Goal: Task Accomplishment & Management: Use online tool/utility

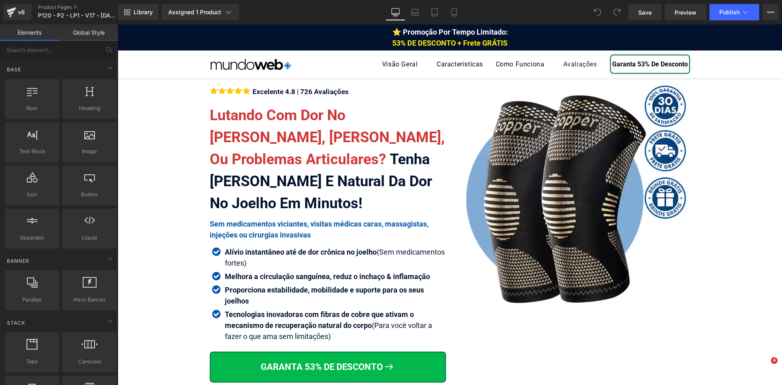
click at [287, 139] on font "Lutando Com Dor No [PERSON_NAME], [PERSON_NAME], Ou Problemas Articulares?" at bounding box center [327, 137] width 235 height 61
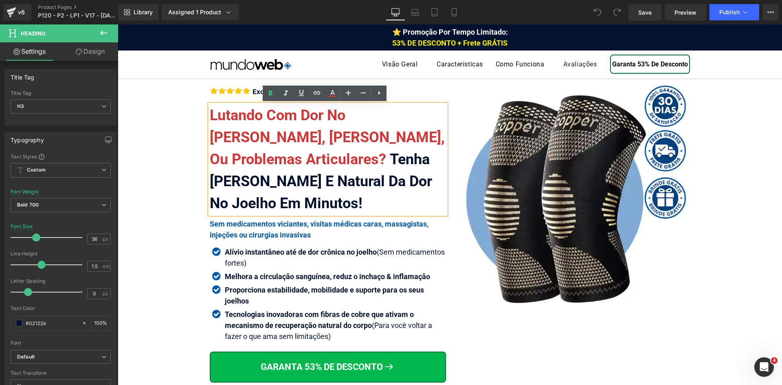
click at [287, 139] on font "Lutando Com Dor No [PERSON_NAME], [PERSON_NAME], Ou Problemas Articulares?" at bounding box center [327, 137] width 235 height 61
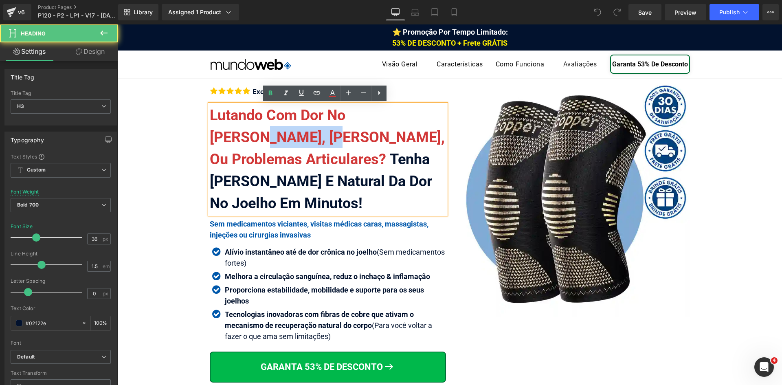
drag, startPoint x: 281, startPoint y: 138, endPoint x: 210, endPoint y: 138, distance: 70.8
click at [210, 138] on font "Lutando Com Dor No [PERSON_NAME], [PERSON_NAME], Ou Problemas Articulares?" at bounding box center [327, 137] width 235 height 61
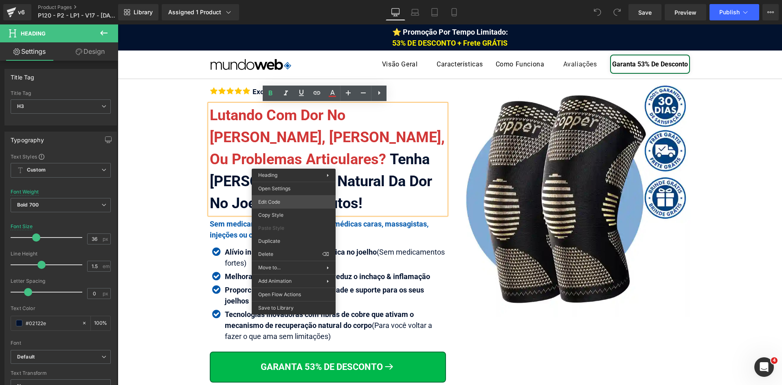
click at [301, 0] on div "You are previewing how the will restyle your page. You can not edit Elements in…" at bounding box center [391, 0] width 782 height 0
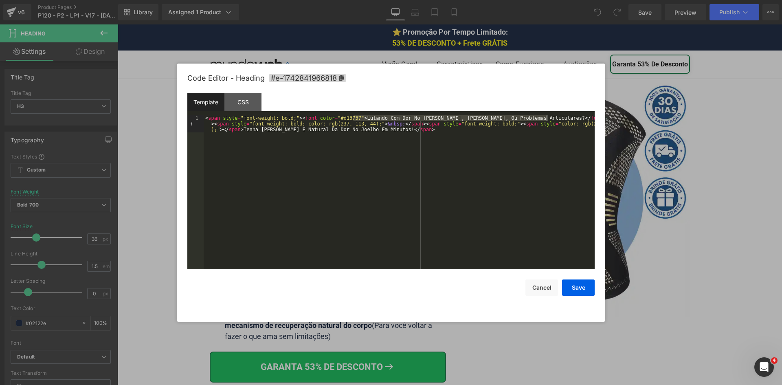
drag, startPoint x: 353, startPoint y: 118, endPoint x: 546, endPoint y: 117, distance: 193.4
click at [546, 117] on div "< span style = "font-weight: bold;" > < font color = "#d13737" > Lutando Com Do…" at bounding box center [399, 209] width 391 height 188
click at [581, 283] on button "Save" at bounding box center [578, 287] width 33 height 16
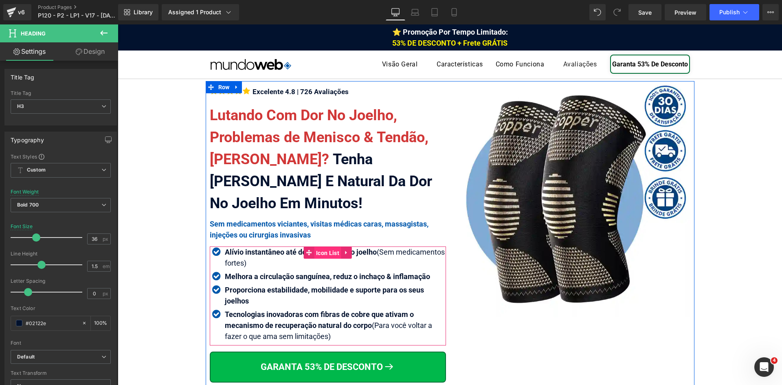
click at [325, 253] on span "Icon List" at bounding box center [327, 253] width 27 height 12
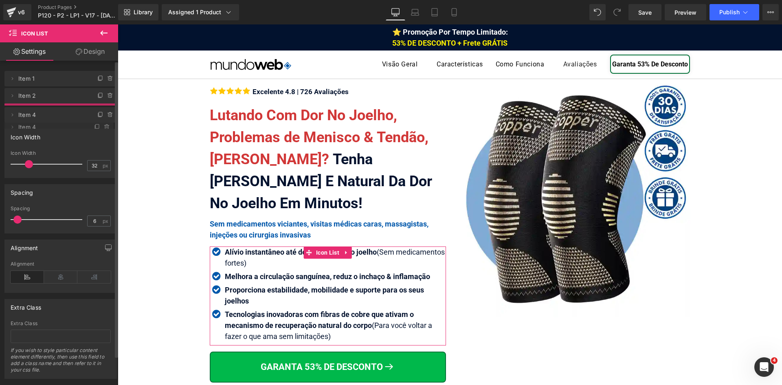
drag, startPoint x: 44, startPoint y: 117, endPoint x: 48, endPoint y: 128, distance: 11.3
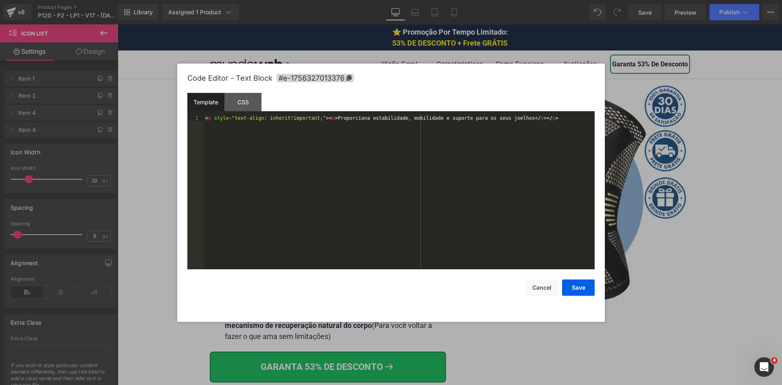
click at [231, 0] on div "Icon List You are previewing how the will restyle your page. You can not edit E…" at bounding box center [391, 0] width 782 height 0
click at [239, 186] on div "< p style = "text-align: inherit!important;" > < b > Proporciona estabilidade, …" at bounding box center [399, 197] width 391 height 165
click at [587, 290] on button "Save" at bounding box center [578, 287] width 33 height 16
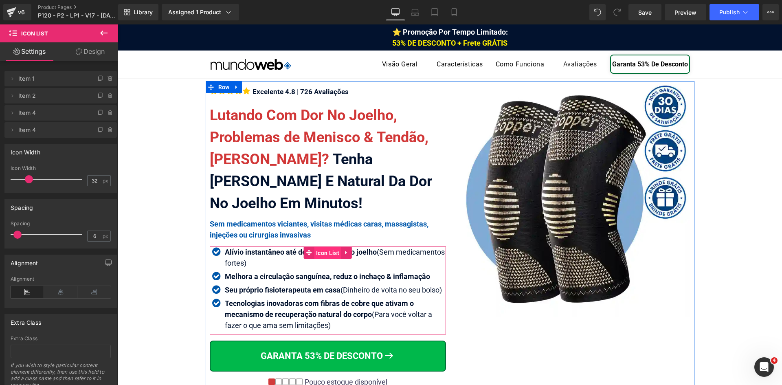
click at [317, 251] on span "Icon List" at bounding box center [327, 253] width 27 height 12
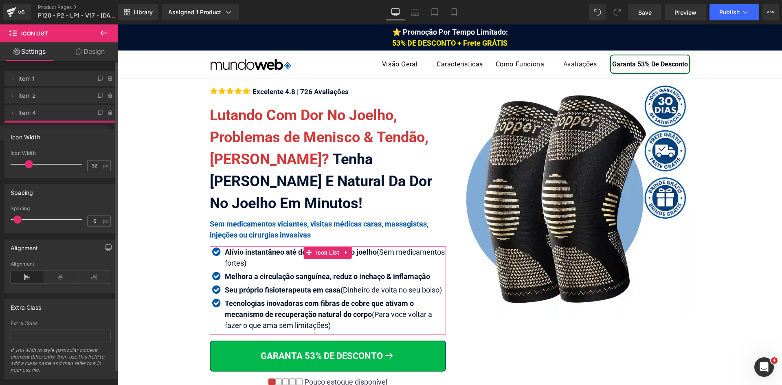
drag, startPoint x: 62, startPoint y: 114, endPoint x: 67, endPoint y: 134, distance: 20.9
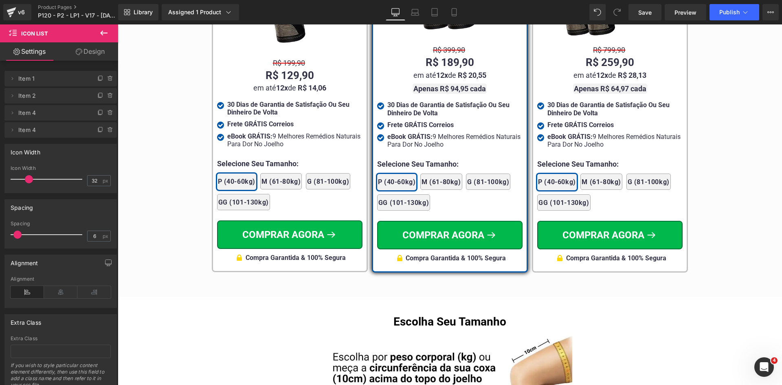
scroll to position [4903, 0]
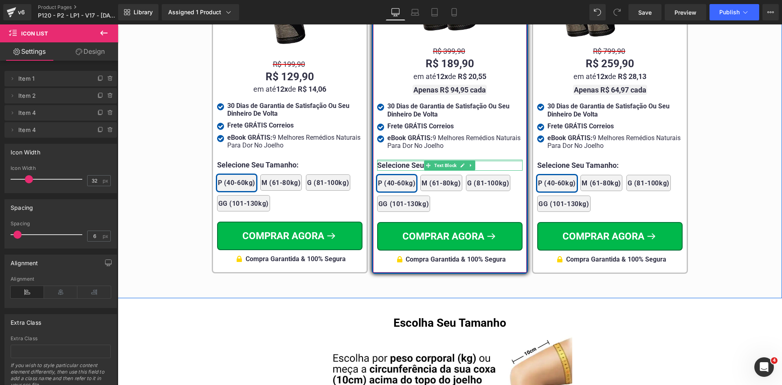
click at [389, 160] on div at bounding box center [449, 161] width 145 height 2
click at [389, 160] on p "Selecione Seu Tamanho:" at bounding box center [449, 165] width 145 height 11
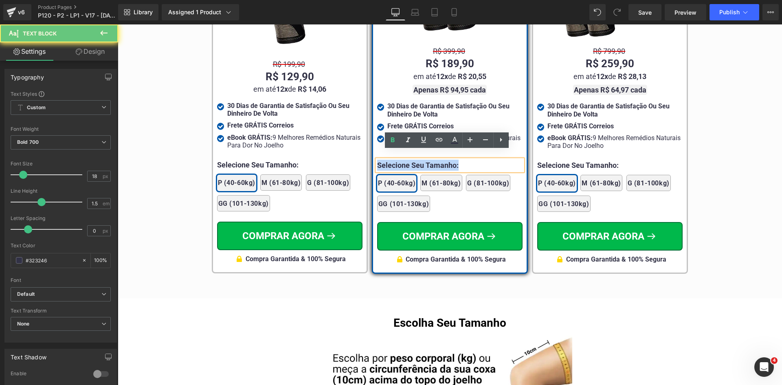
click at [389, 160] on p "Selecione Seu Tamanho:" at bounding box center [449, 165] width 145 height 11
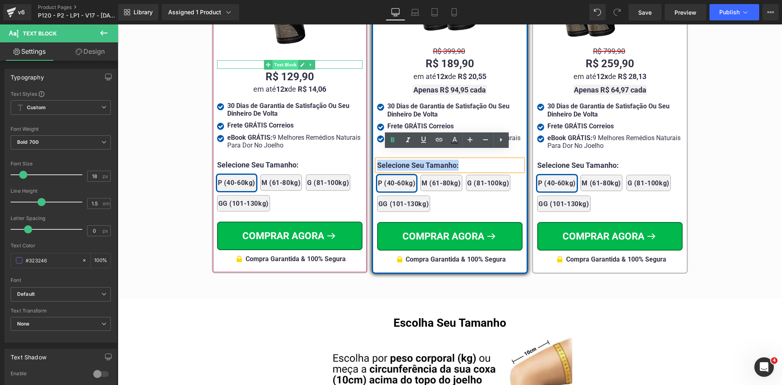
click at [286, 60] on span "Text Block" at bounding box center [285, 65] width 26 height 10
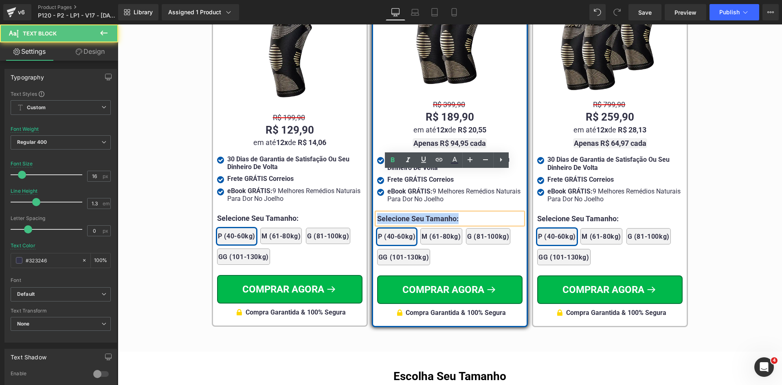
scroll to position [4821, 0]
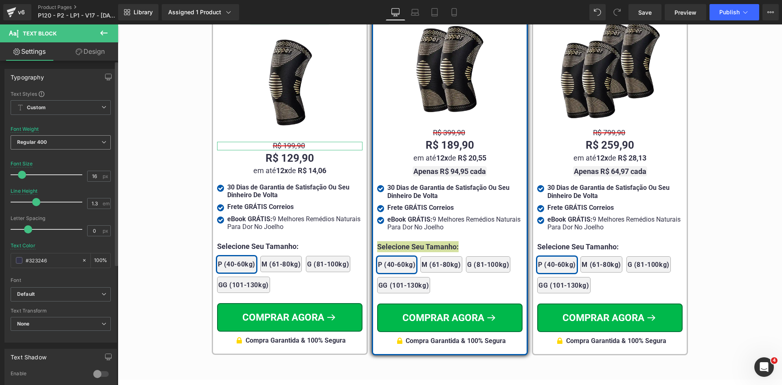
click at [44, 143] on b "Regular 400" at bounding box center [32, 142] width 30 height 6
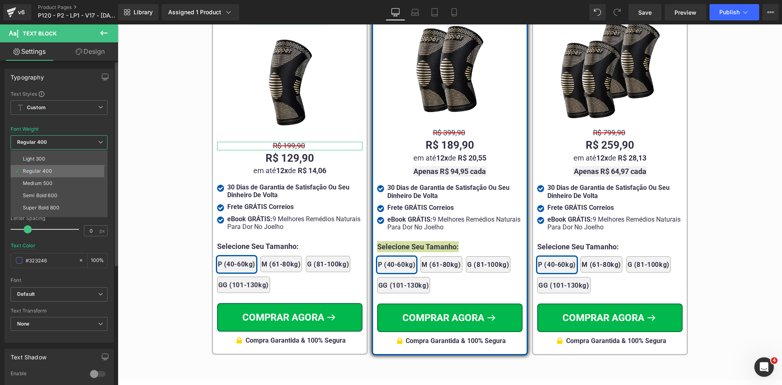
scroll to position [41, 0]
click at [37, 212] on div "Bold 700" at bounding box center [33, 213] width 21 height 6
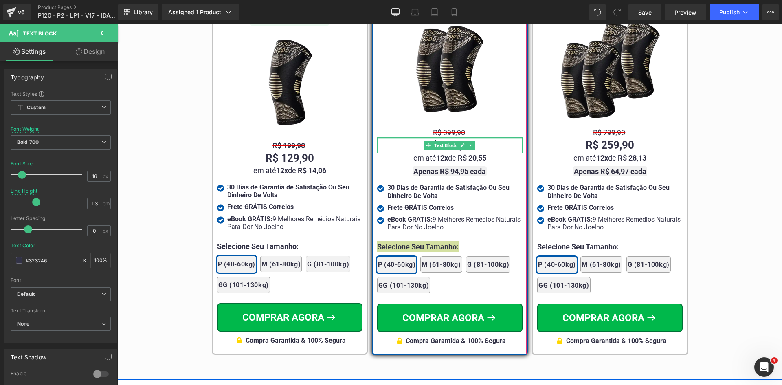
click at [439, 137] on div at bounding box center [449, 138] width 145 height 2
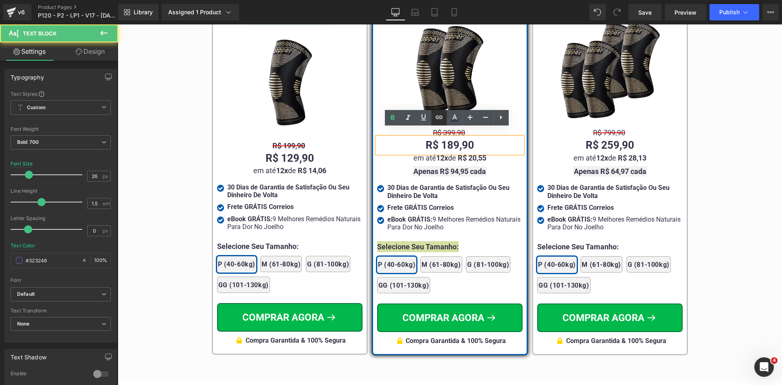
click at [443, 122] on link at bounding box center [438, 117] width 15 height 15
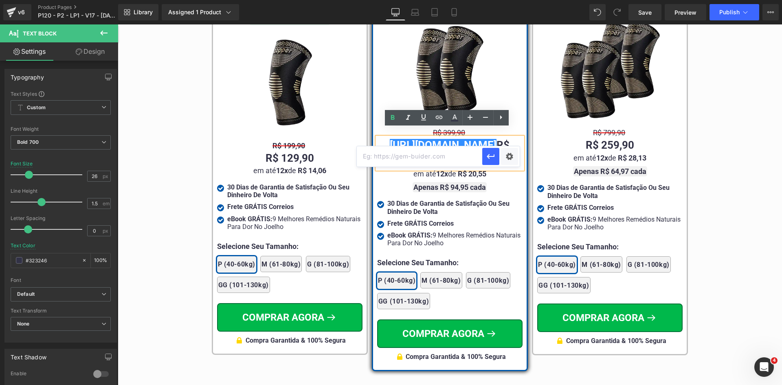
click at [737, 129] on div "Tabela de Tamanhos Text Block Image Se você estiver entre tamanhos, recomendamo…" at bounding box center [450, 118] width 664 height 514
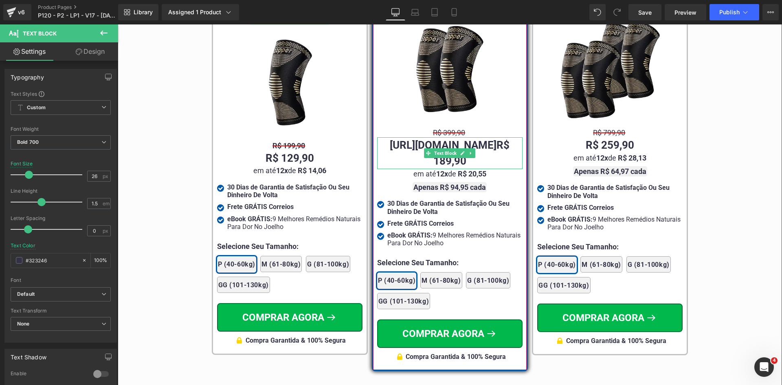
drag, startPoint x: 501, startPoint y: 136, endPoint x: 380, endPoint y: 139, distance: 121.0
click at [380, 139] on div "[URL][DOMAIN_NAME] R$ 189,90" at bounding box center [449, 153] width 145 height 32
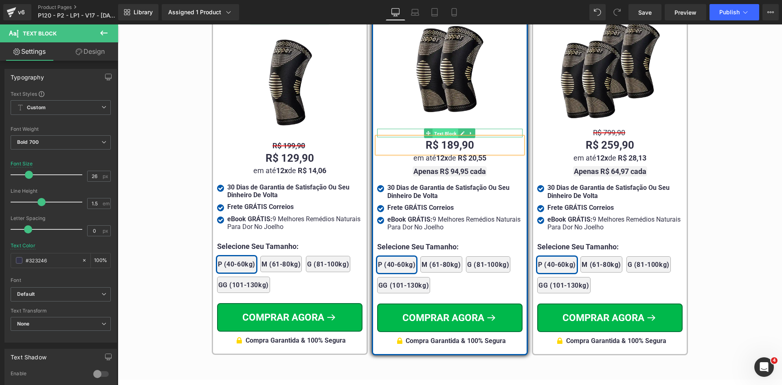
click at [438, 128] on span "Text Block" at bounding box center [445, 133] width 26 height 10
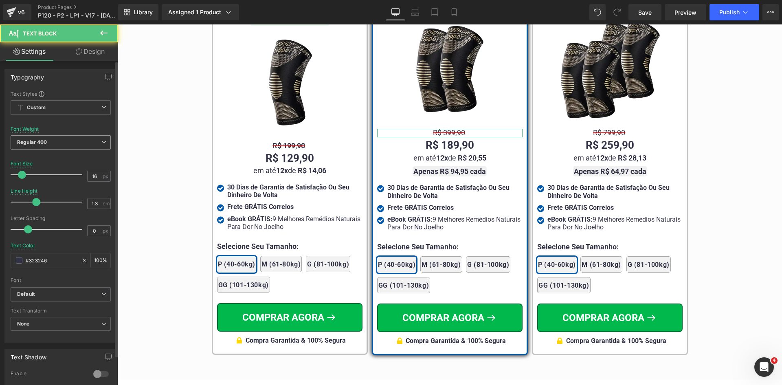
click at [70, 142] on span "Regular 400" at bounding box center [61, 142] width 100 height 14
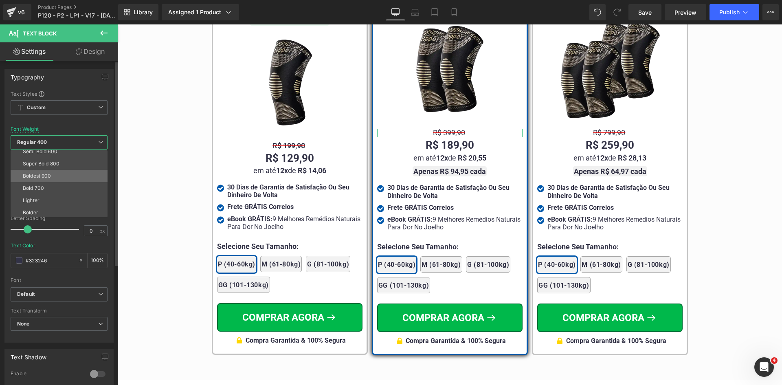
scroll to position [68, 0]
click at [44, 187] on li "Bold 700" at bounding box center [61, 186] width 101 height 12
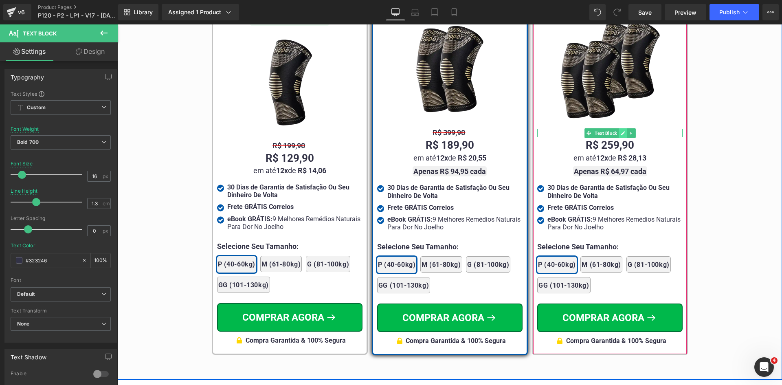
click at [619, 128] on link at bounding box center [622, 133] width 9 height 10
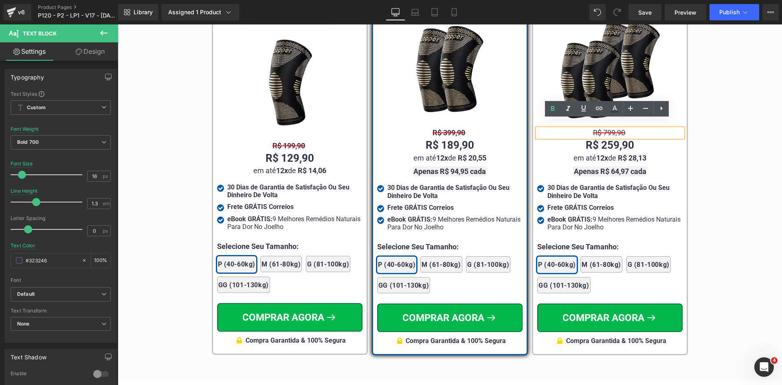
click at [603, 128] on span "R$ 799,90" at bounding box center [609, 132] width 32 height 9
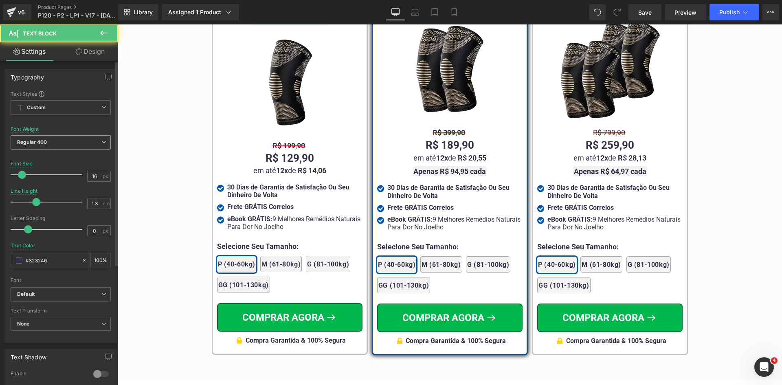
click at [34, 143] on b "Regular 400" at bounding box center [32, 142] width 30 height 6
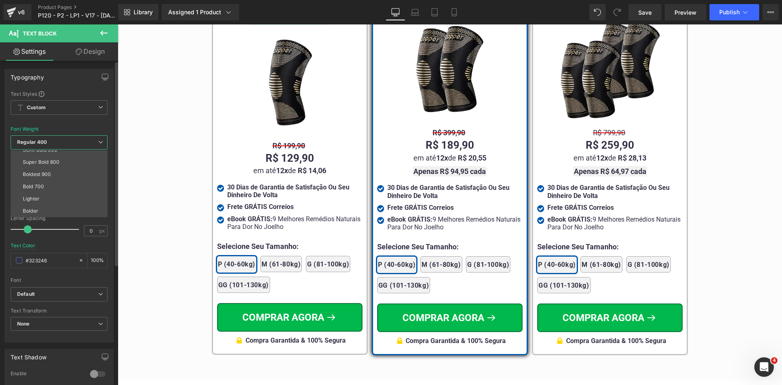
click at [38, 186] on div "Bold 700" at bounding box center [33, 187] width 21 height 6
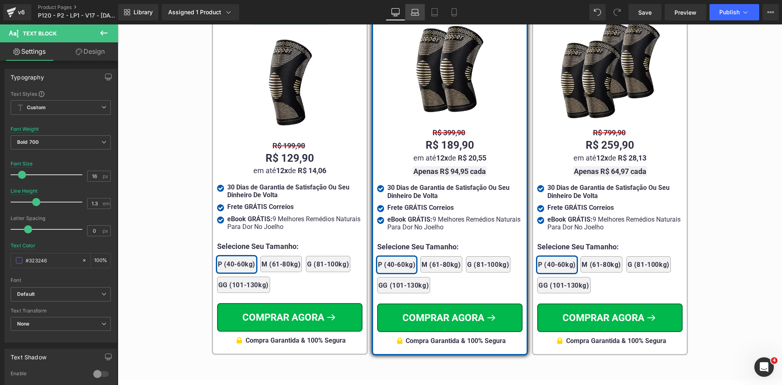
click at [414, 10] on icon at bounding box center [415, 12] width 8 height 8
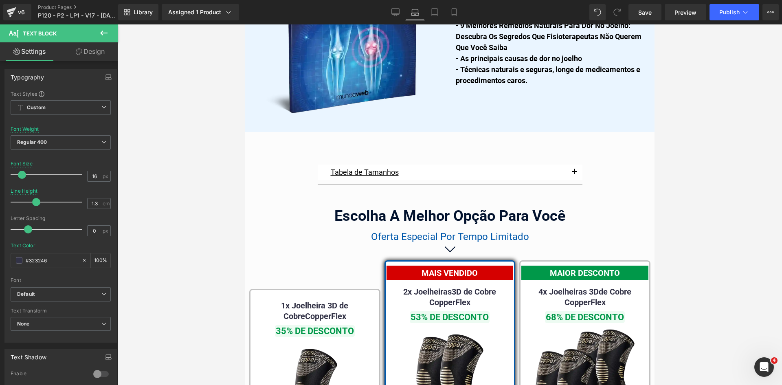
scroll to position [5098, 0]
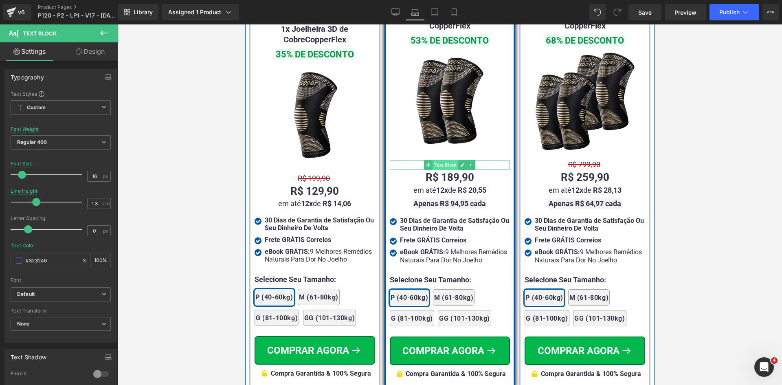
click at [451, 160] on span "Text Block" at bounding box center [445, 165] width 26 height 10
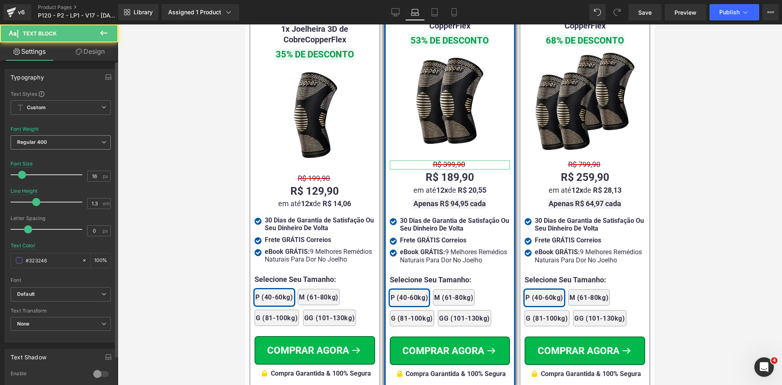
click at [56, 142] on span "Regular 400" at bounding box center [61, 142] width 100 height 14
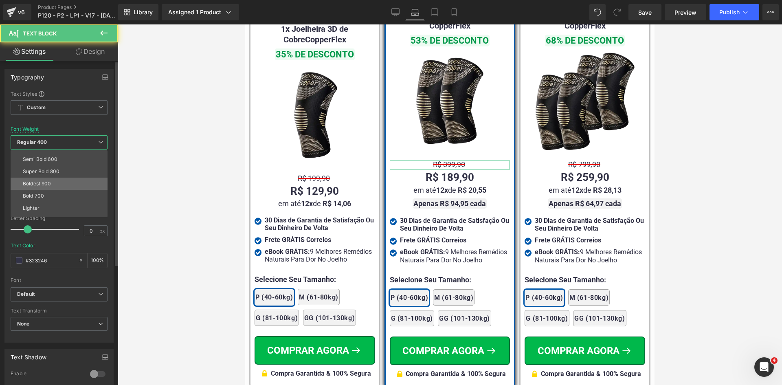
scroll to position [68, 0]
click at [43, 187] on div "Bold 700" at bounding box center [33, 187] width 21 height 6
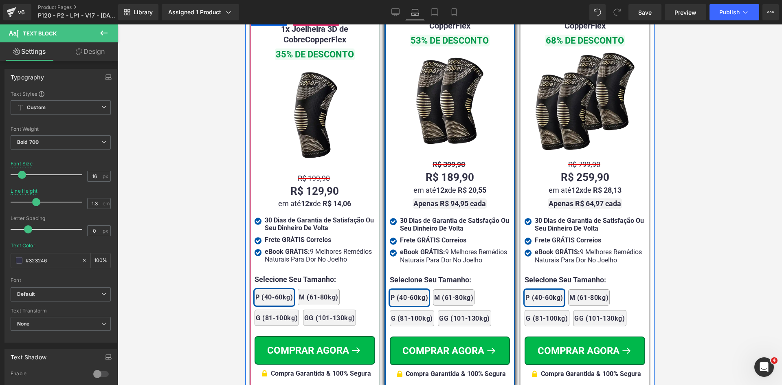
click at [310, 174] on span "Text Block" at bounding box center [323, 179] width 26 height 10
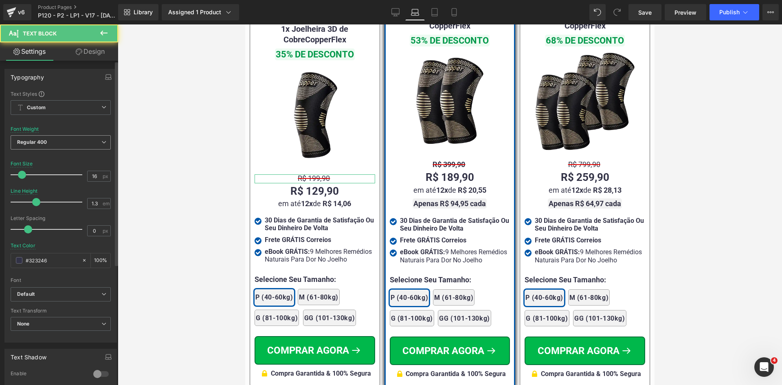
click at [44, 138] on span "Regular 400" at bounding box center [61, 142] width 100 height 14
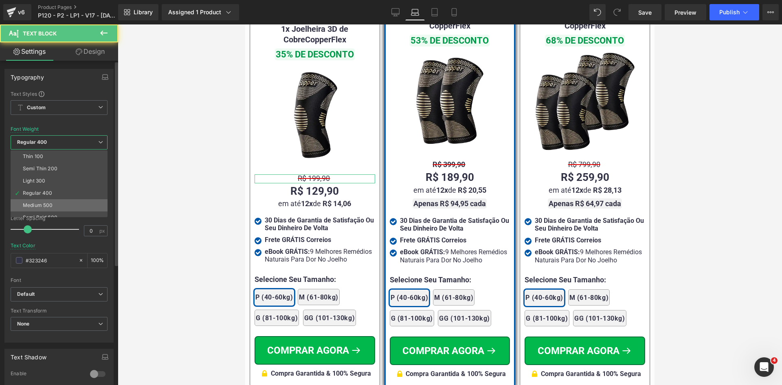
scroll to position [41, 0]
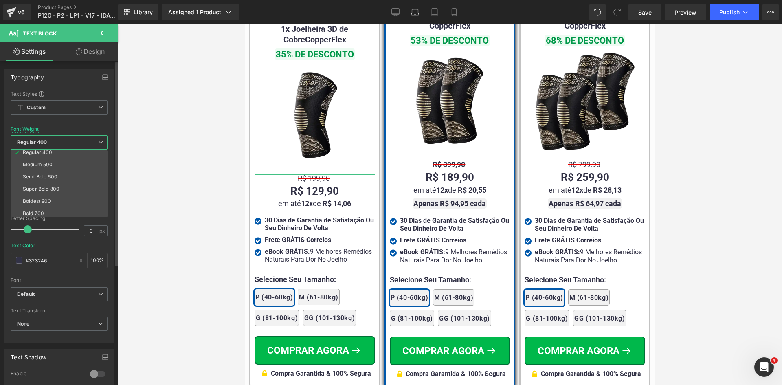
click at [39, 209] on li "Bold 700" at bounding box center [61, 213] width 101 height 12
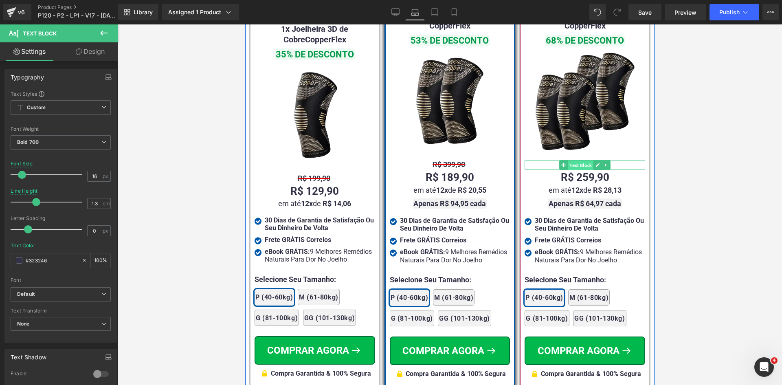
drag, startPoint x: 567, startPoint y: 154, endPoint x: 360, endPoint y: 207, distance: 213.5
click at [568, 160] on span "Text Block" at bounding box center [581, 165] width 26 height 10
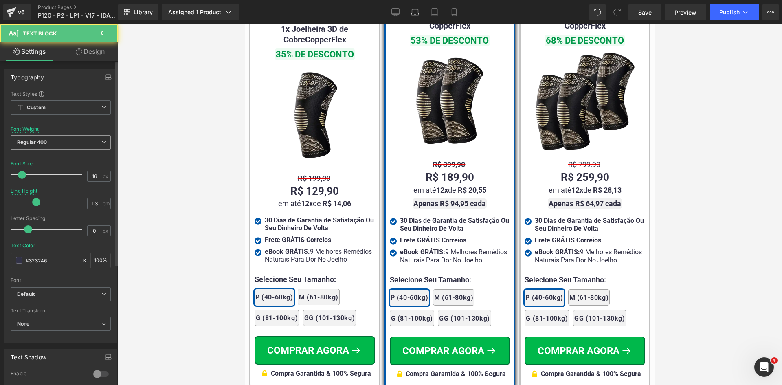
click at [42, 144] on b "Regular 400" at bounding box center [32, 142] width 30 height 6
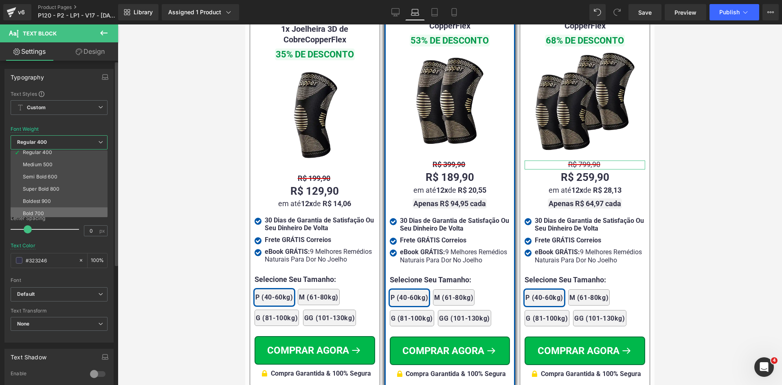
click at [39, 211] on div "Bold 700" at bounding box center [33, 213] width 21 height 6
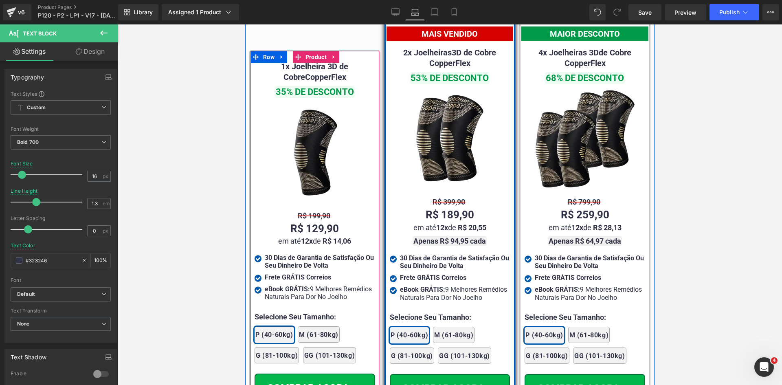
scroll to position [5017, 0]
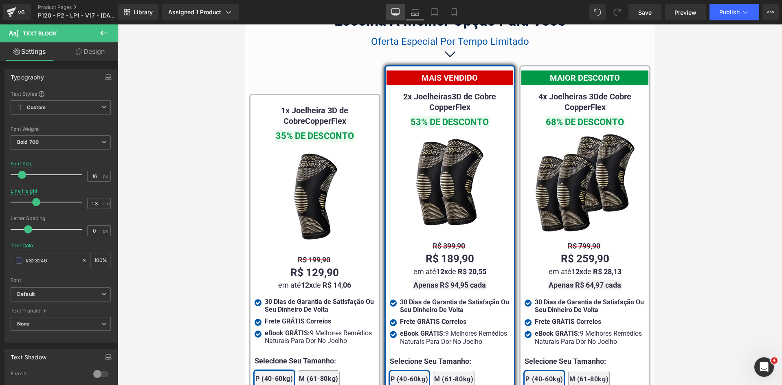
click at [404, 11] on link "Desktop" at bounding box center [396, 12] width 20 height 16
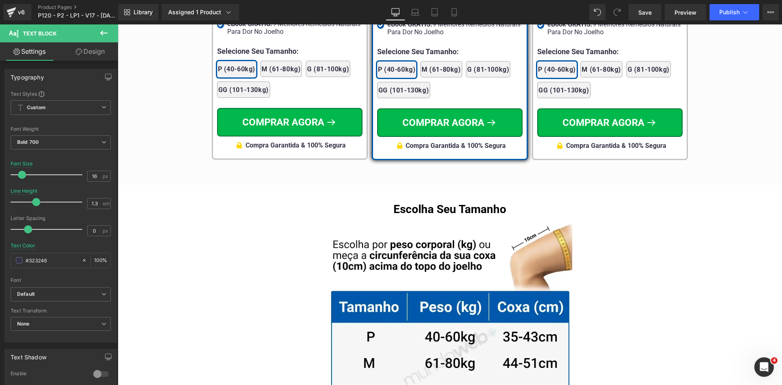
scroll to position [4714, 0]
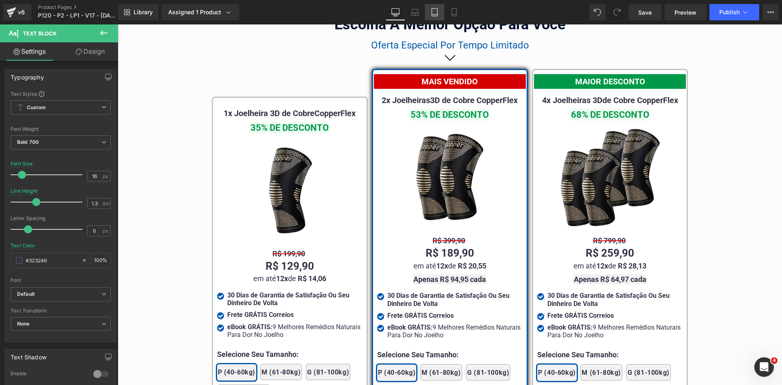
drag, startPoint x: 438, startPoint y: 14, endPoint x: 162, endPoint y: 121, distance: 296.1
click at [437, 14] on icon at bounding box center [435, 13] width 6 height 8
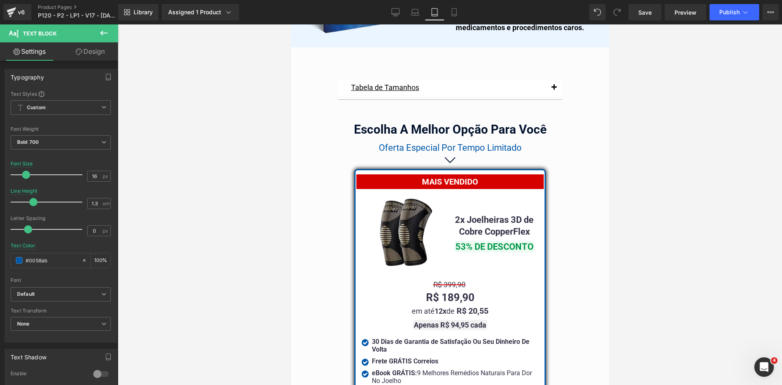
scroll to position [6889, 0]
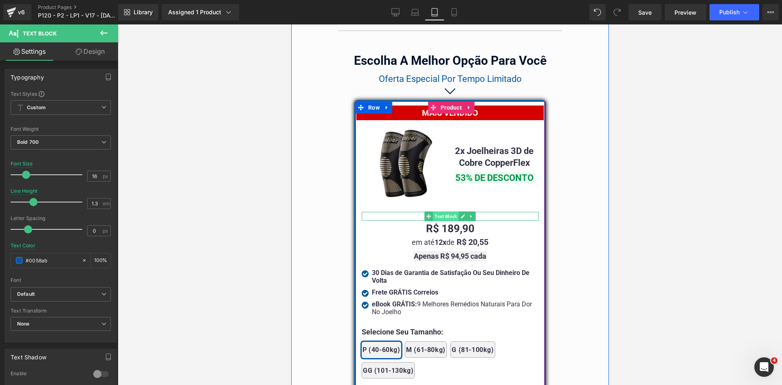
click at [436, 211] on span "Text Block" at bounding box center [445, 216] width 26 height 10
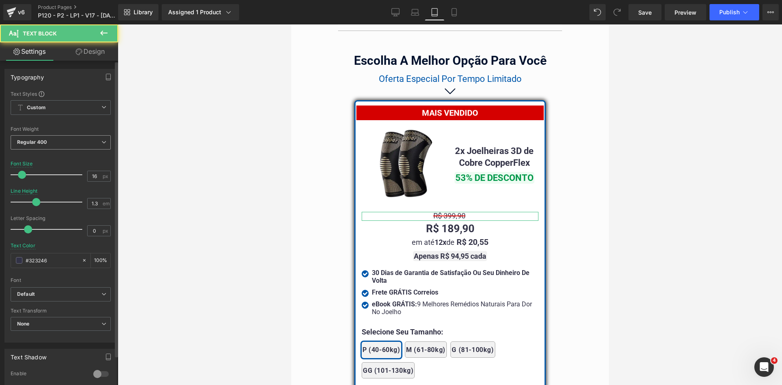
drag, startPoint x: 59, startPoint y: 140, endPoint x: 52, endPoint y: 178, distance: 37.6
click at [59, 141] on span "Regular 400" at bounding box center [61, 142] width 100 height 14
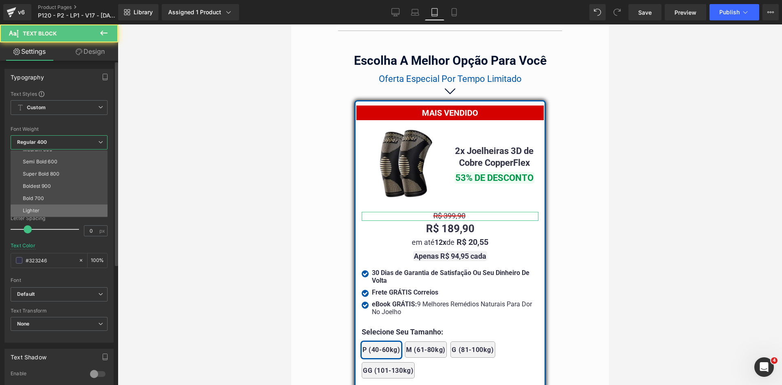
scroll to position [68, 0]
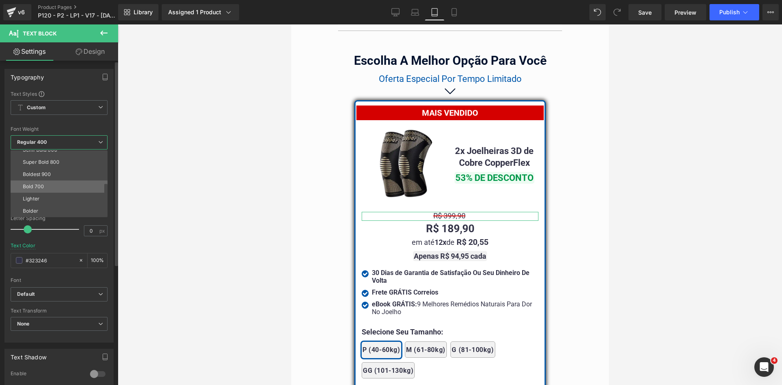
click at [39, 188] on div "Bold 700" at bounding box center [33, 187] width 21 height 6
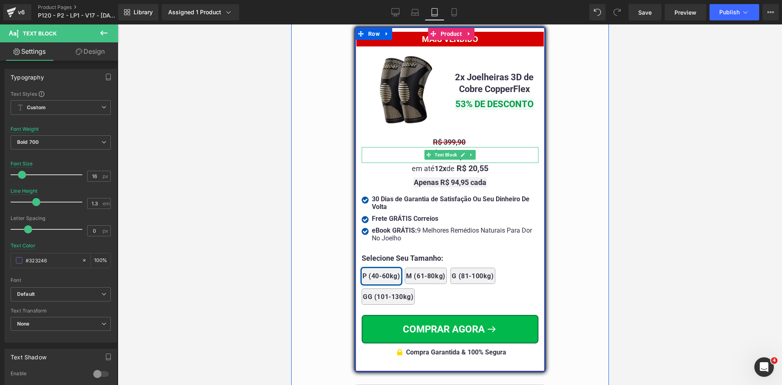
scroll to position [7134, 0]
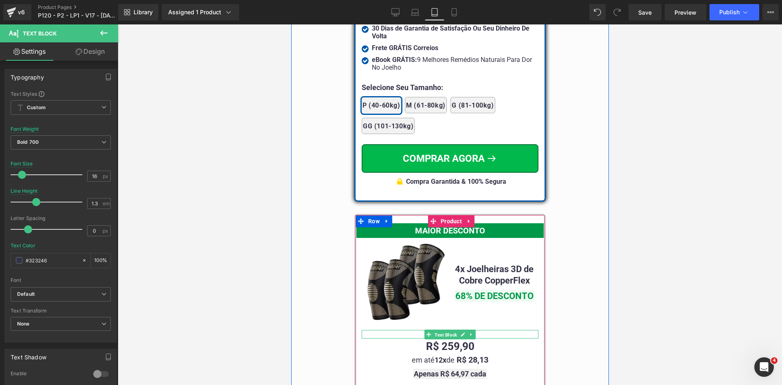
click at [445, 329] on span "Text Block" at bounding box center [445, 334] width 26 height 10
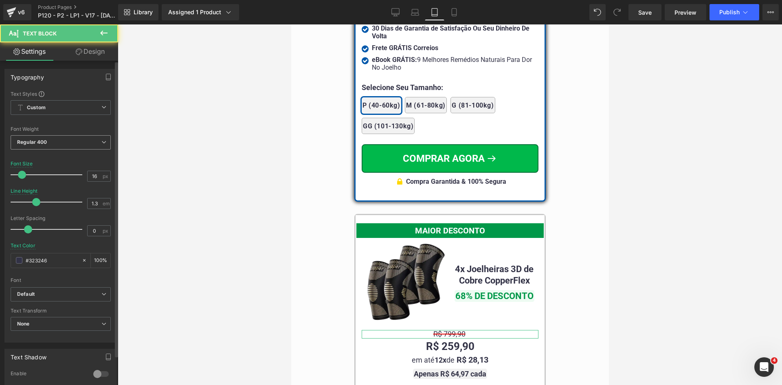
click at [68, 144] on span "Regular 400" at bounding box center [61, 142] width 100 height 14
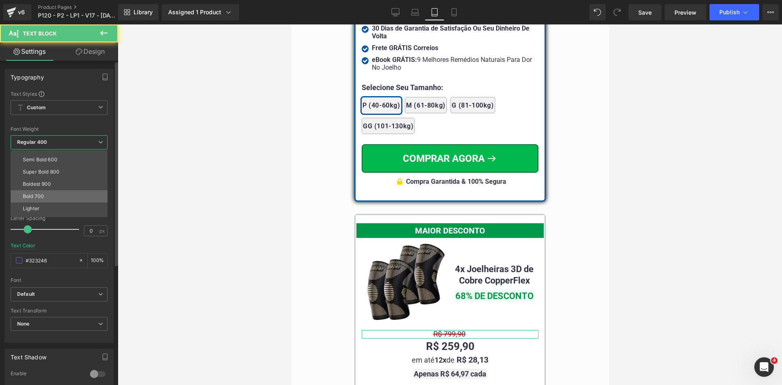
scroll to position [68, 0]
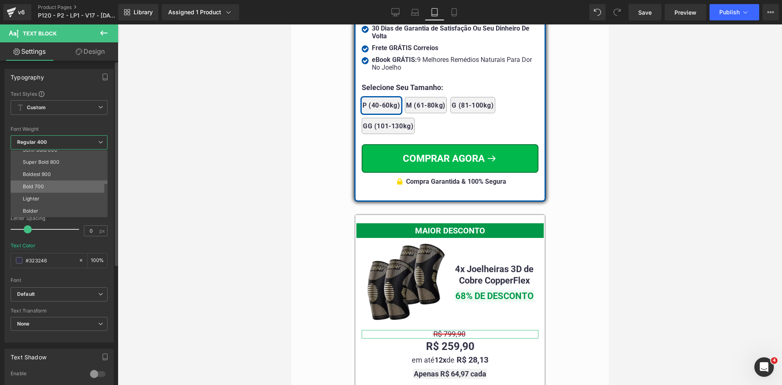
click at [36, 189] on li "Bold 700" at bounding box center [61, 186] width 101 height 12
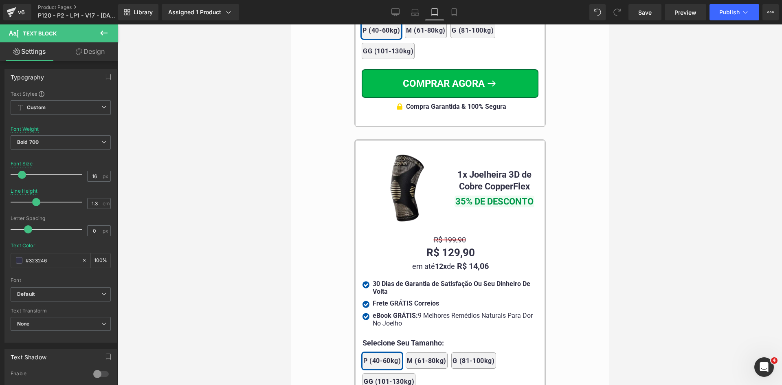
scroll to position [7582, 0]
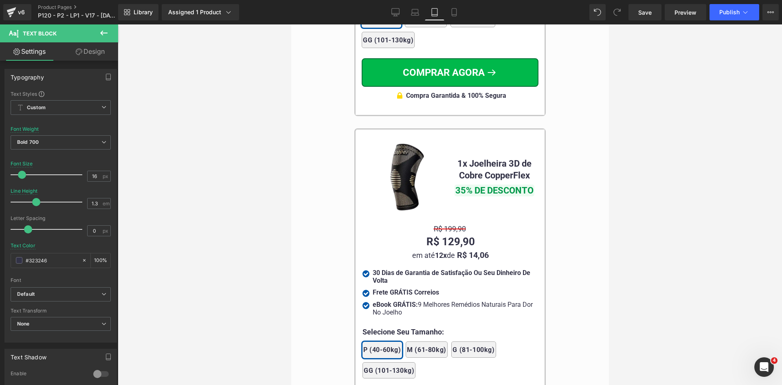
click at [447, 225] on div "R$ 199,90 Text Block" at bounding box center [450, 229] width 176 height 9
click at [55, 142] on span "Regular 400" at bounding box center [61, 142] width 100 height 14
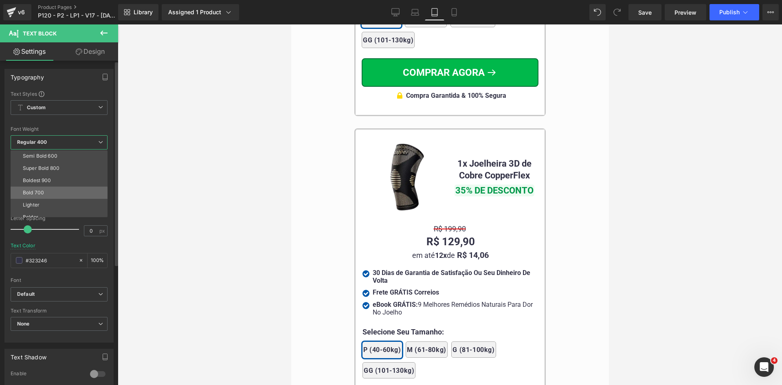
scroll to position [68, 0]
click at [42, 188] on div "Bold 700" at bounding box center [33, 187] width 21 height 6
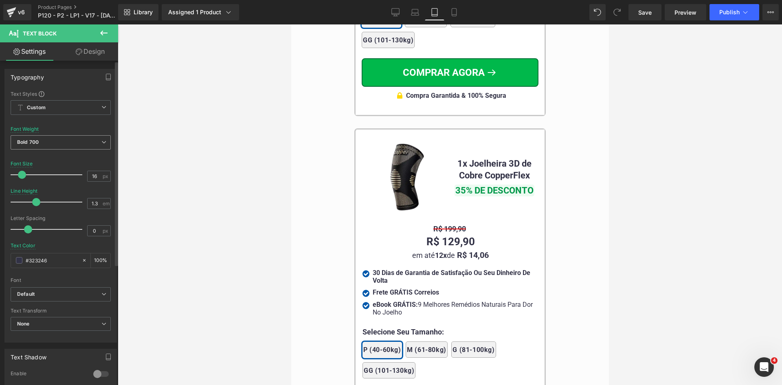
click at [454, 15] on icon at bounding box center [454, 12] width 8 height 8
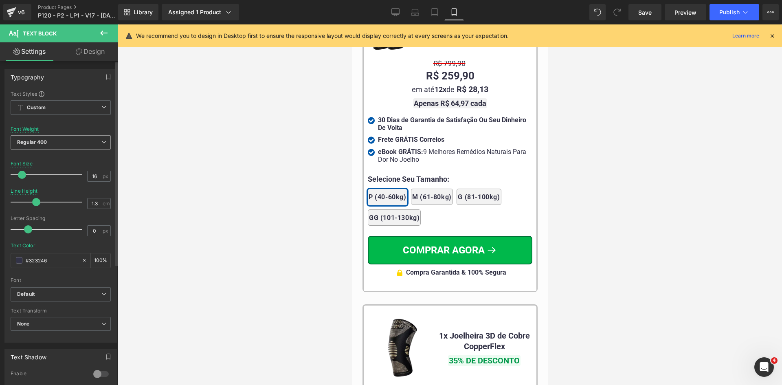
click at [39, 140] on b "Regular 400" at bounding box center [32, 142] width 30 height 6
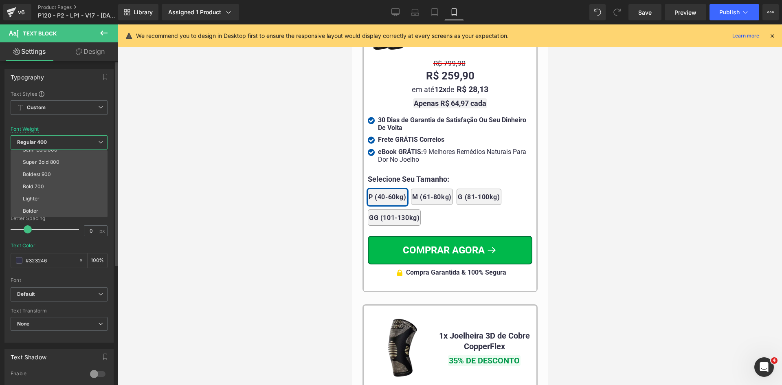
scroll to position [7742, 0]
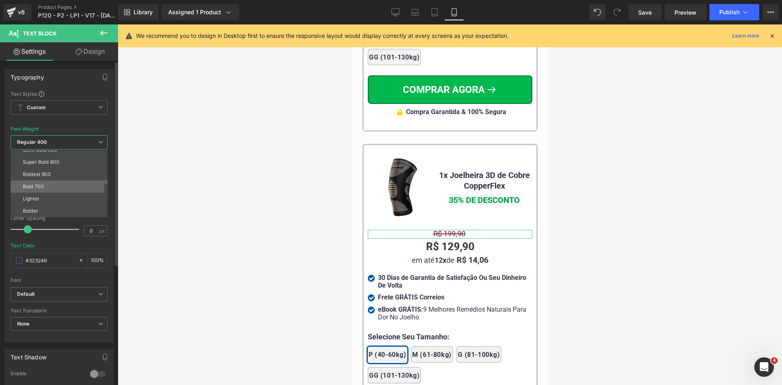
click at [38, 186] on div "Bold 700" at bounding box center [33, 187] width 21 height 6
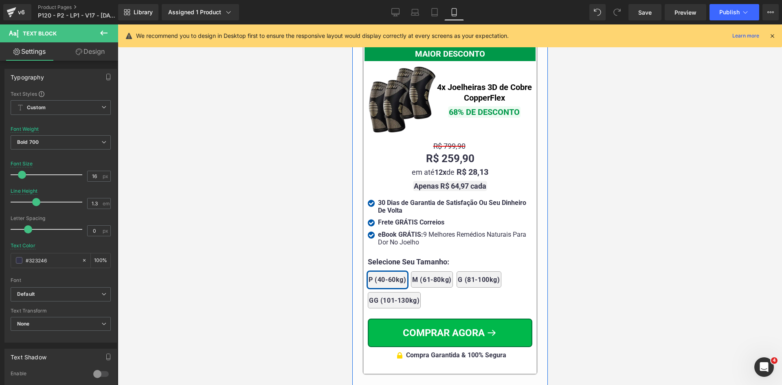
scroll to position [7498, 0]
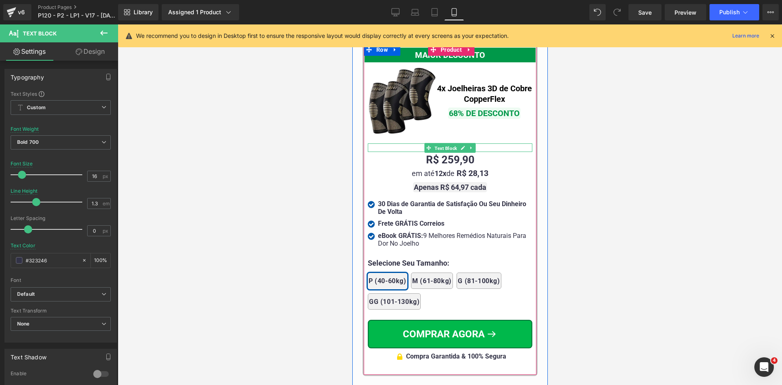
drag, startPoint x: 446, startPoint y: 132, endPoint x: 449, endPoint y: 187, distance: 55.4
click at [446, 143] on span "Text Block" at bounding box center [445, 148] width 26 height 10
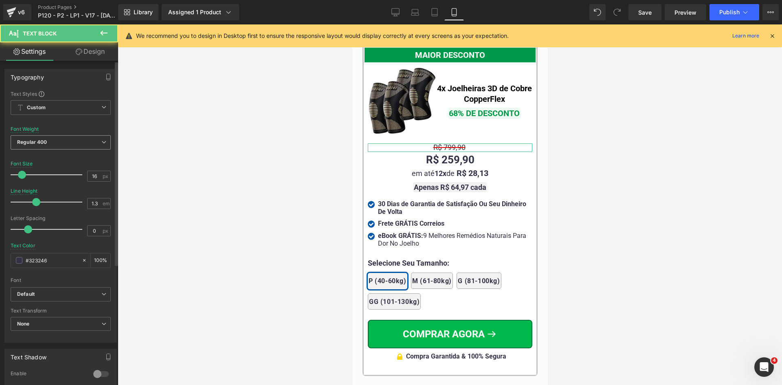
click at [48, 144] on span "Regular 400" at bounding box center [61, 142] width 100 height 14
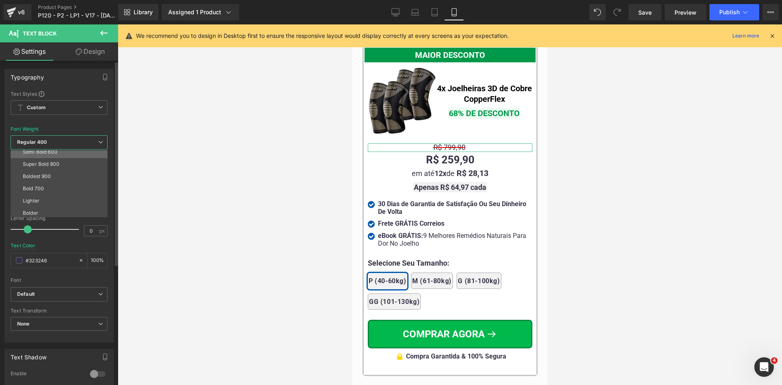
scroll to position [68, 0]
click at [35, 186] on div "Bold 700" at bounding box center [33, 187] width 21 height 6
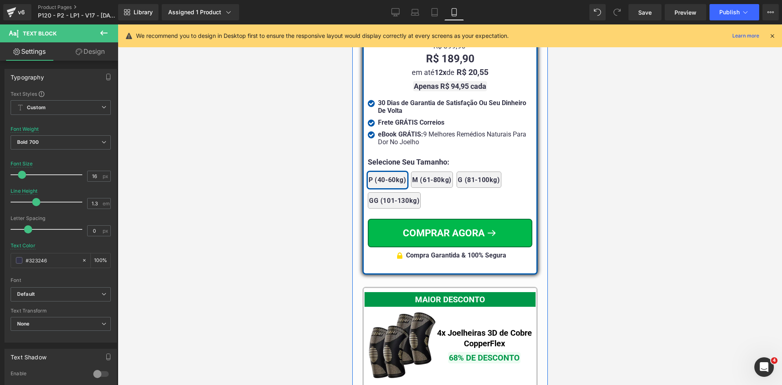
scroll to position [7172, 0]
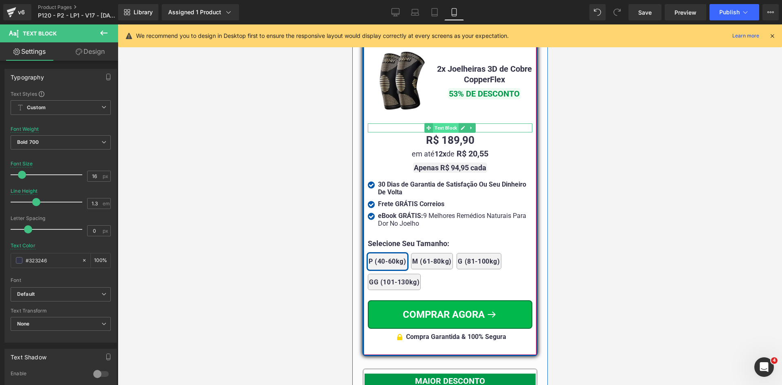
click at [446, 123] on span "Text Block" at bounding box center [445, 128] width 26 height 10
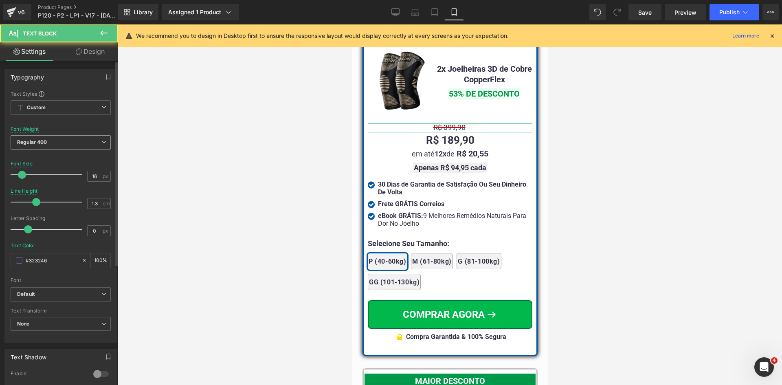
click at [46, 143] on b "Regular 400" at bounding box center [32, 142] width 30 height 6
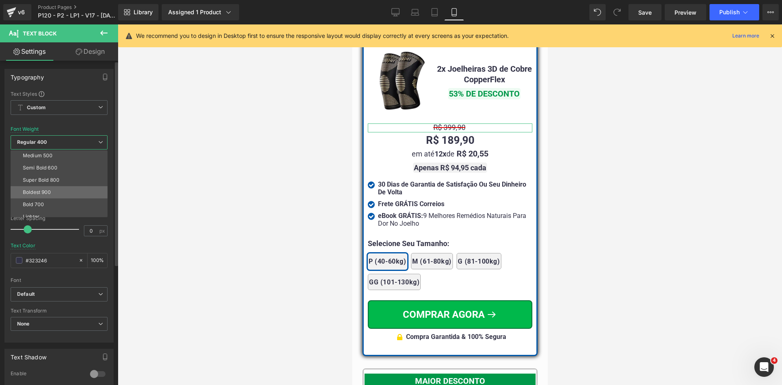
scroll to position [68, 0]
click at [38, 188] on div "Bold 700" at bounding box center [33, 187] width 21 height 6
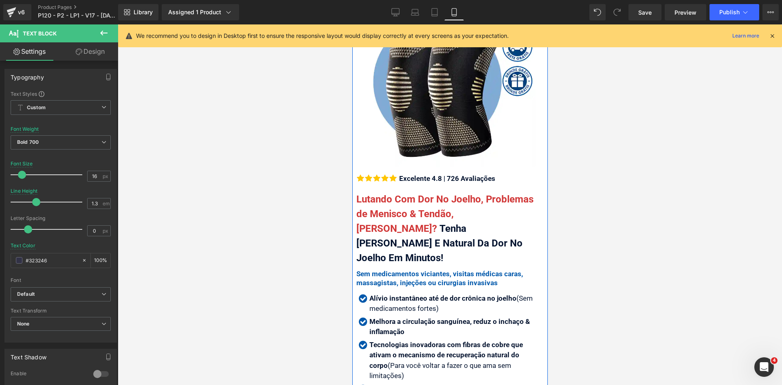
scroll to position [88, 0]
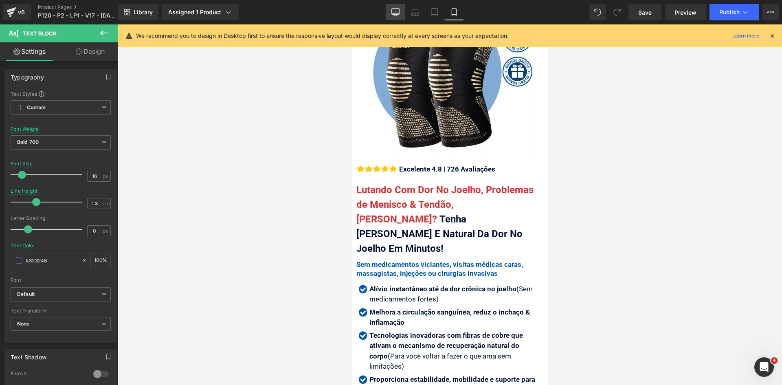
click at [391, 18] on link "Desktop" at bounding box center [396, 12] width 20 height 16
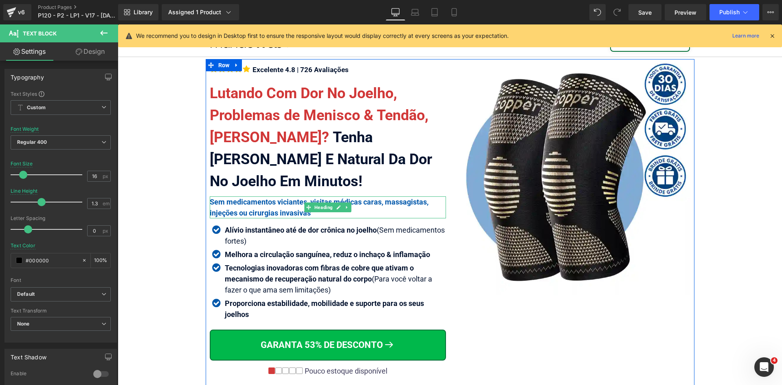
scroll to position [41, 0]
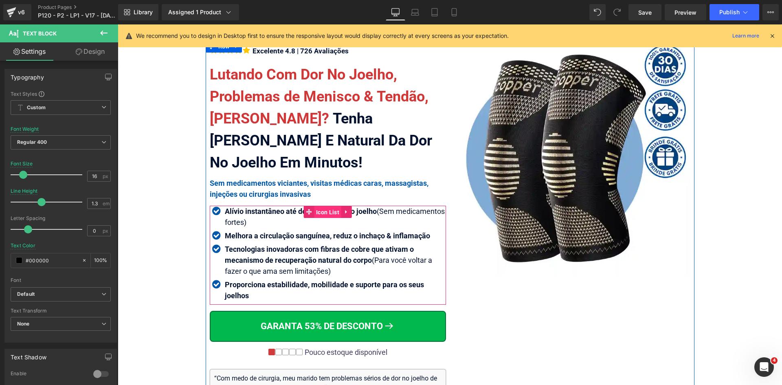
click at [321, 209] on span "Icon List" at bounding box center [327, 212] width 27 height 12
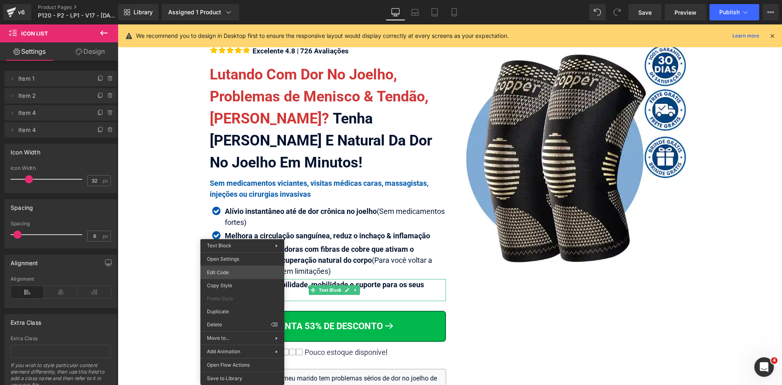
click at [230, 0] on div "Icon List You are previewing how the will restyle your page. You can not edit E…" at bounding box center [391, 0] width 782 height 0
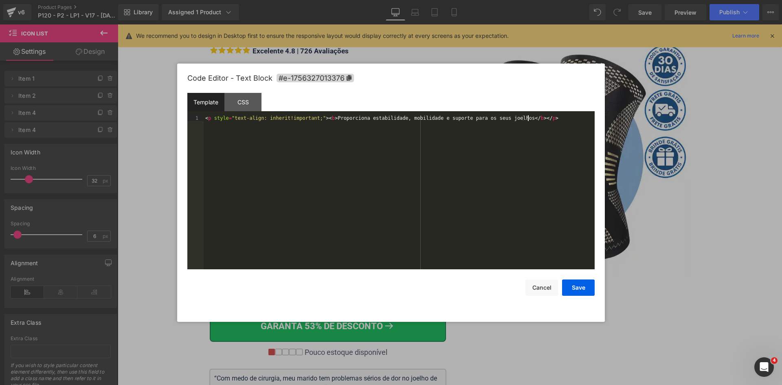
drag, startPoint x: 272, startPoint y: 181, endPoint x: 279, endPoint y: 179, distance: 6.8
click at [273, 181] on div "< p style = "text-align: inherit!important;" > < b > Proporciona estabilidade, …" at bounding box center [399, 197] width 391 height 165
click at [584, 283] on button "Save" at bounding box center [578, 287] width 33 height 16
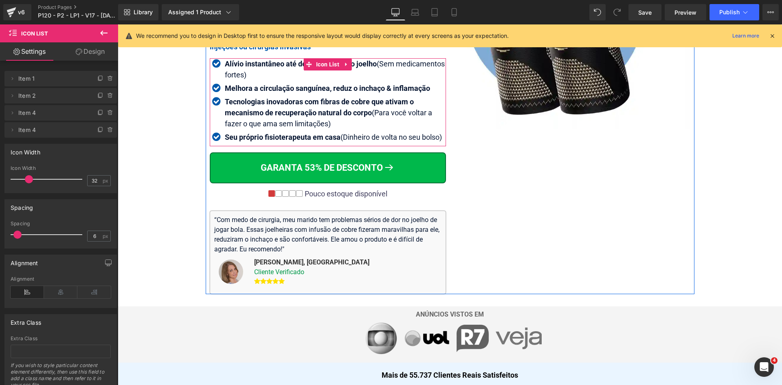
scroll to position [244, 0]
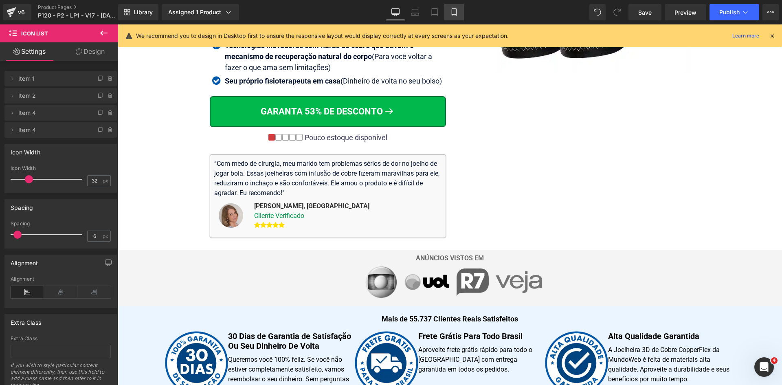
click at [449, 12] on link "Mobile" at bounding box center [454, 12] width 20 height 16
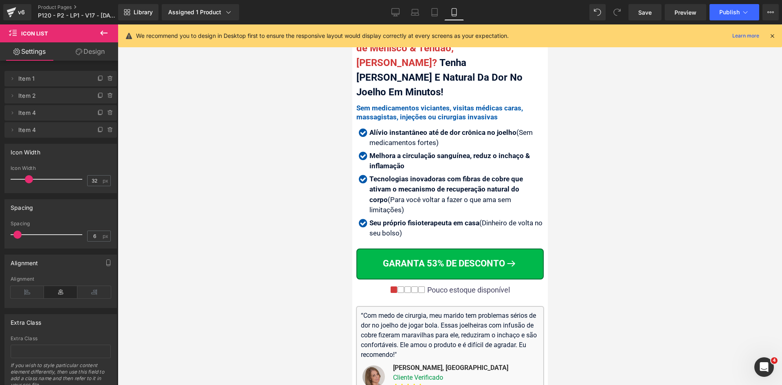
scroll to position [205, 0]
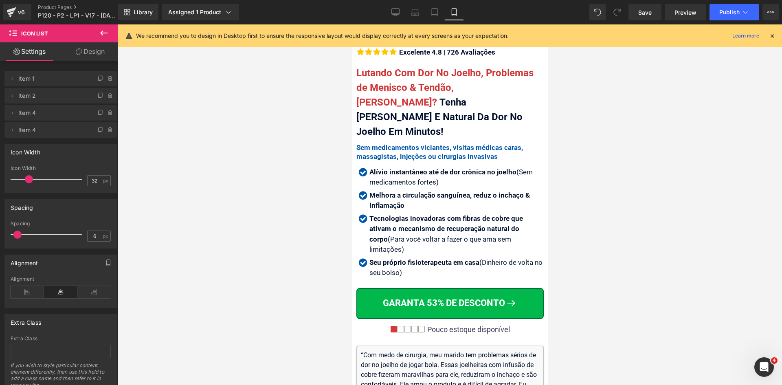
click at [772, 35] on icon at bounding box center [771, 35] width 7 height 7
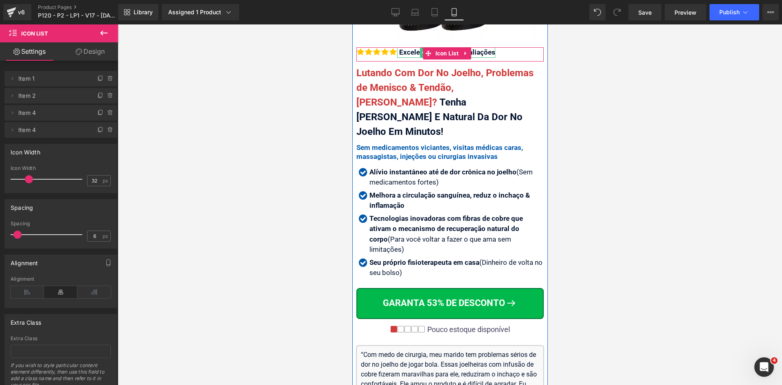
click at [413, 47] on div "Excelente 4.8 | 726 Avaliações" at bounding box center [446, 52] width 98 height 11
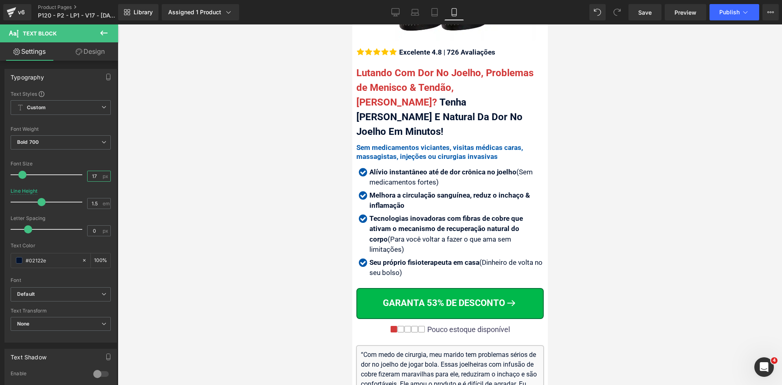
drag, startPoint x: 90, startPoint y: 178, endPoint x: 141, endPoint y: 167, distance: 52.4
click at [104, 180] on div "17 px" at bounding box center [99, 176] width 24 height 11
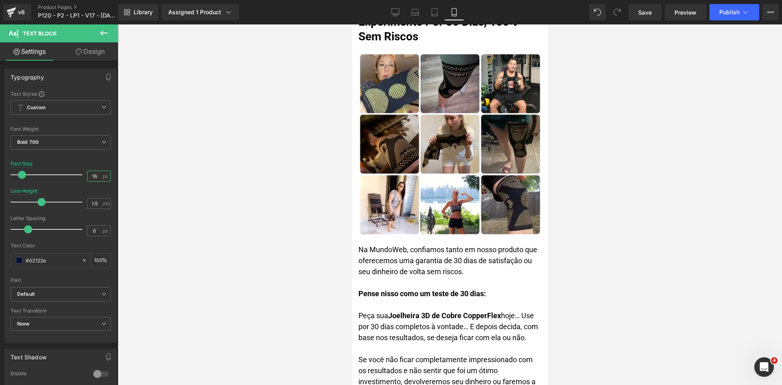
scroll to position [3769, 0]
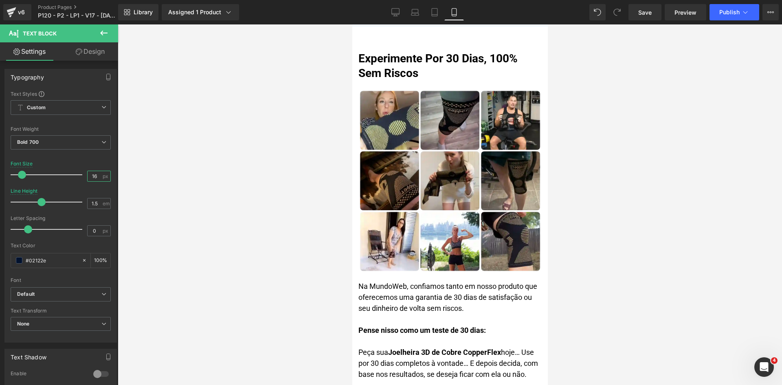
type input "16"
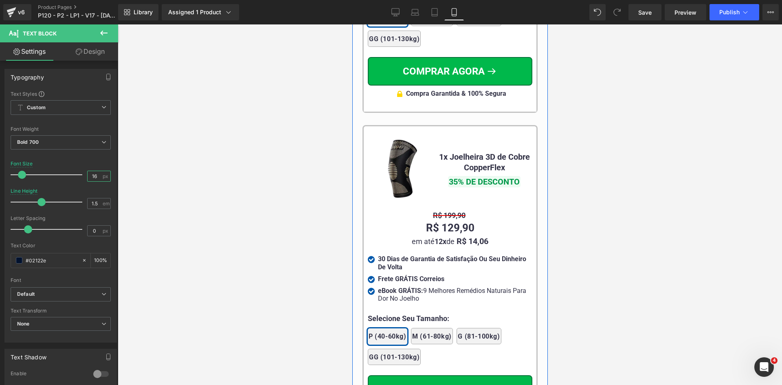
scroll to position [7759, 0]
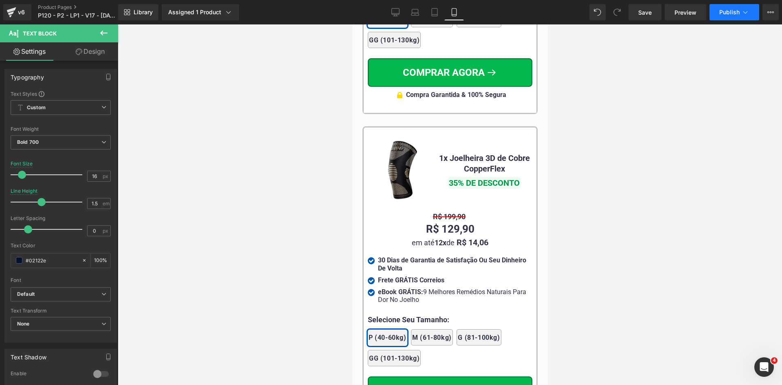
click at [728, 13] on span "Publish" at bounding box center [729, 12] width 20 height 7
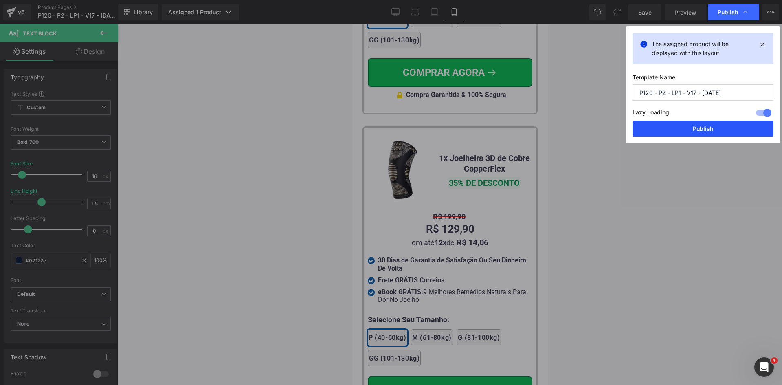
drag, startPoint x: 702, startPoint y: 130, endPoint x: 622, endPoint y: 124, distance: 80.0
click at [702, 130] on button "Publish" at bounding box center [702, 129] width 141 height 16
